Goal: Navigation & Orientation: Understand site structure

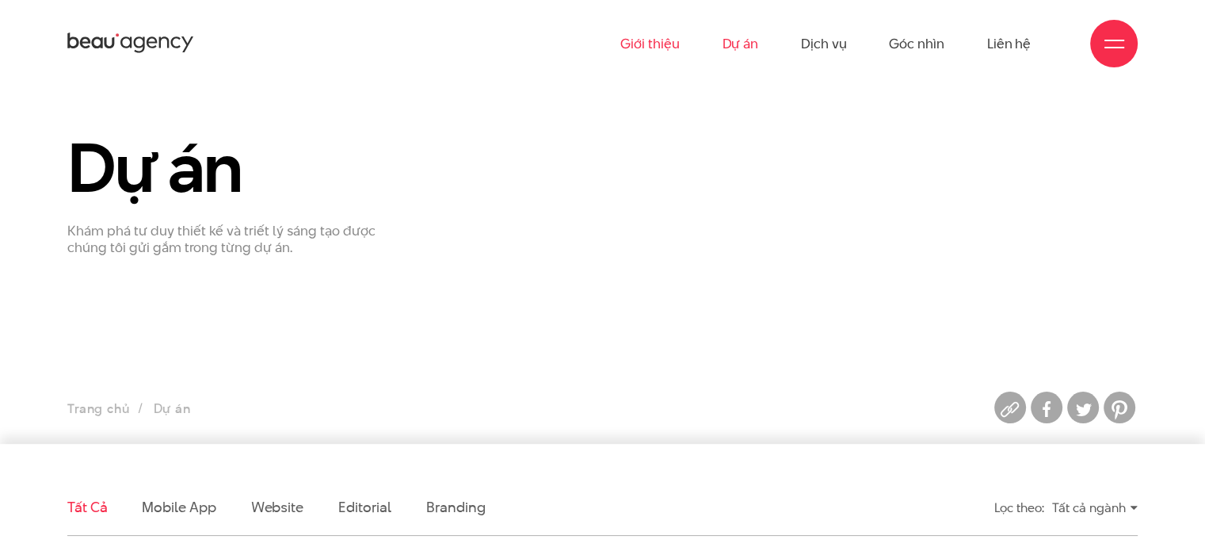
click at [644, 38] on link "Giới thiệu" at bounding box center [649, 43] width 59 height 87
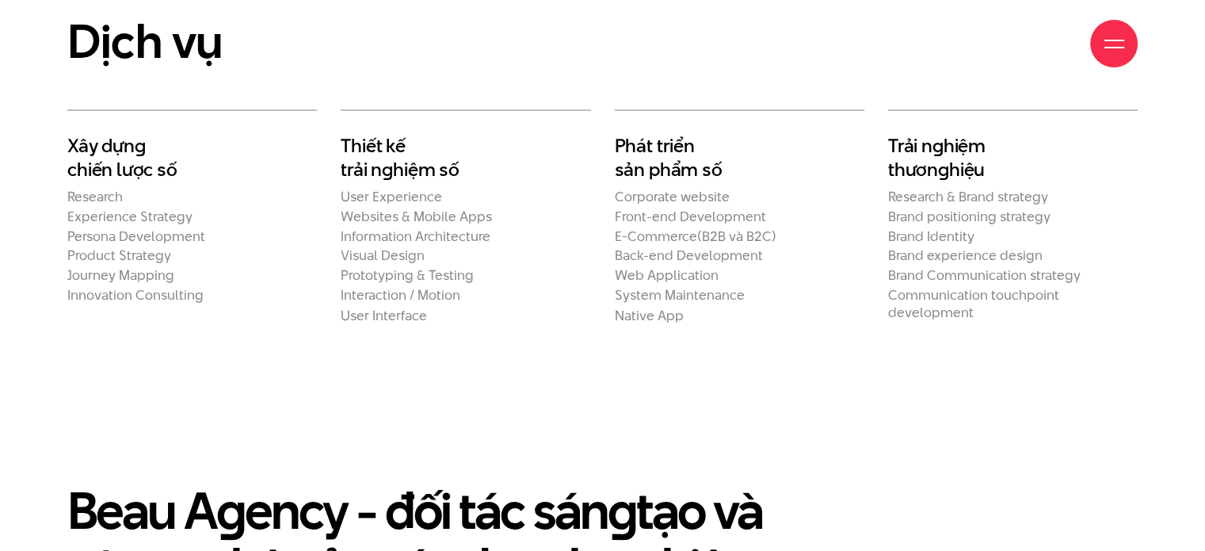
scroll to position [2704, 0]
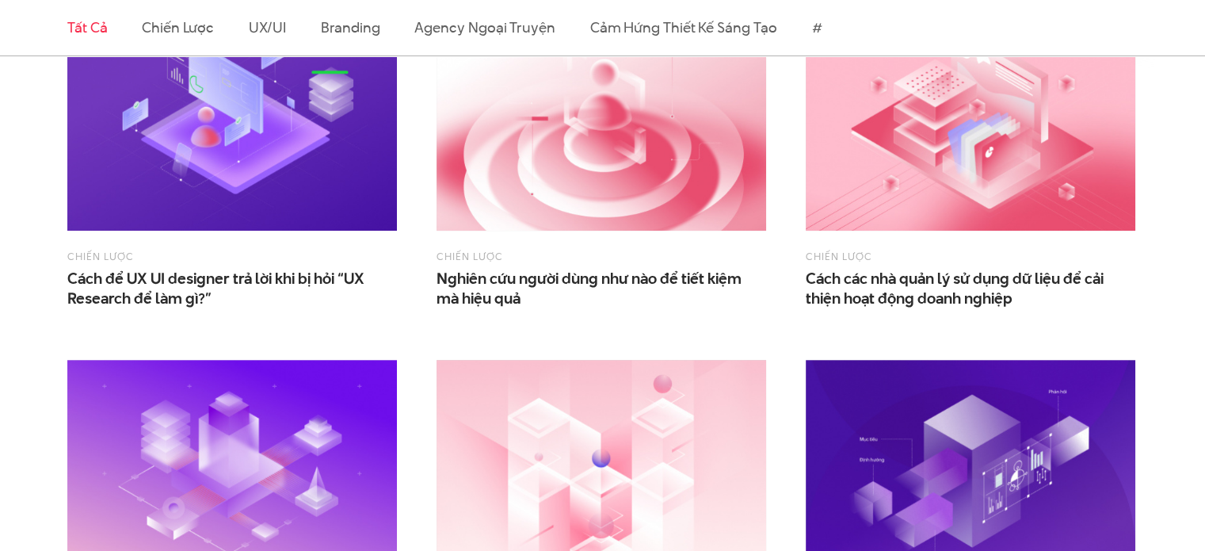
scroll to position [567, 0]
